Goal: Information Seeking & Learning: Learn about a topic

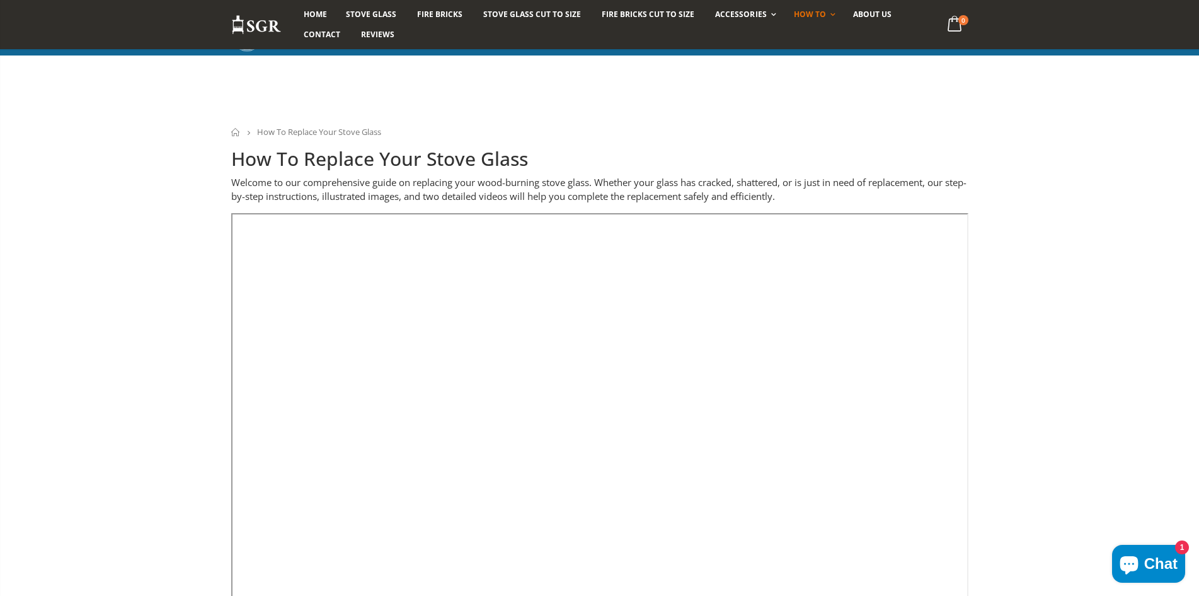
scroll to position [166, 0]
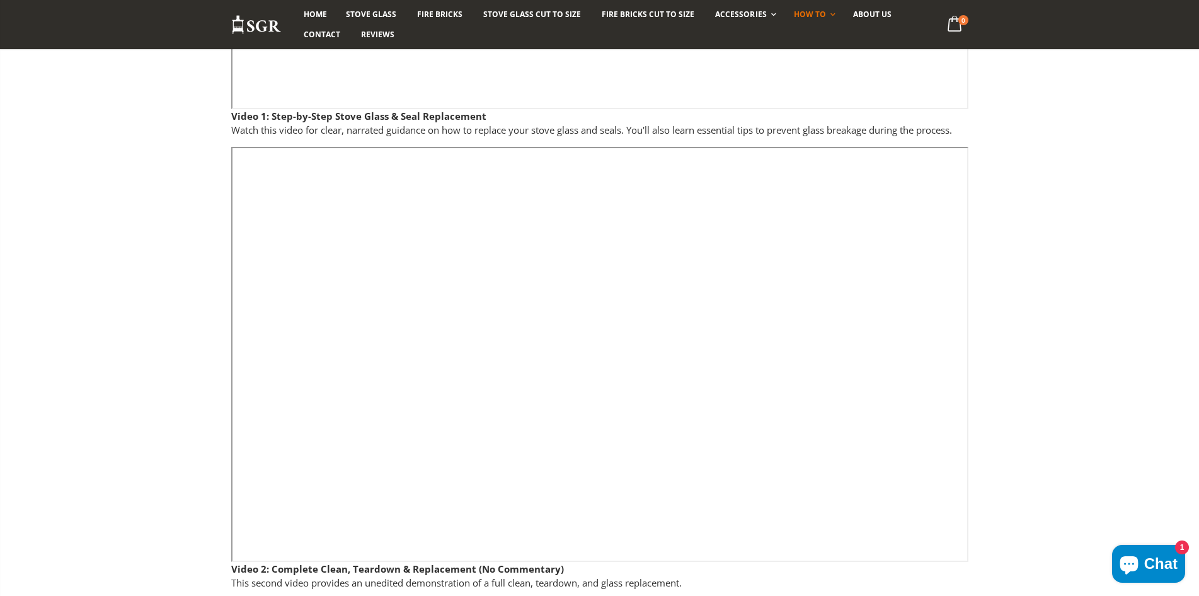
scroll to position [535, 0]
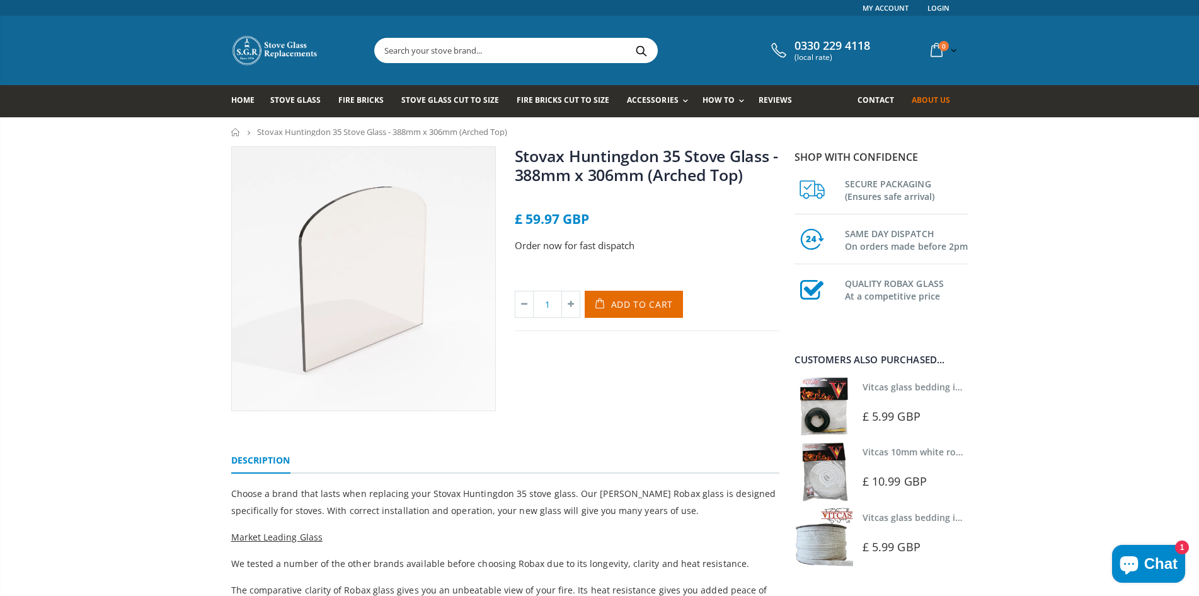
click at [932, 101] on span "About us" at bounding box center [931, 100] width 38 height 11
